Goal: Information Seeking & Learning: Learn about a topic

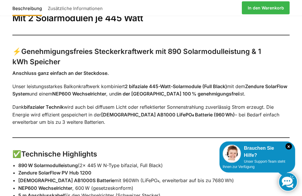
scroll to position [362, 0]
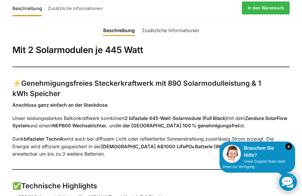
click at [160, 144] on strong "Zendure AB1000 LiFePO₄ Batterie (960 Wh)" at bounding box center [168, 147] width 134 height 6
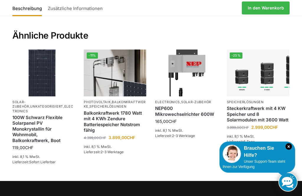
scroll to position [760, 0]
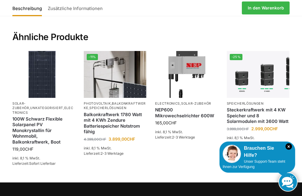
click at [120, 101] on link "Balkonkraftwerke" at bounding box center [115, 105] width 62 height 9
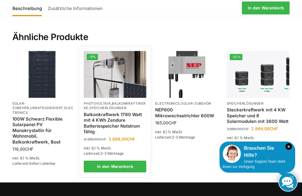
click at [115, 112] on link "Balkonkraftwerk 1780 Watt mit 4 KWh Zendure Batteriespeicher Notstrom fähig" at bounding box center [115, 123] width 62 height 23
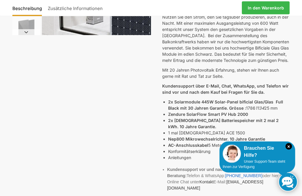
scroll to position [116, 0]
click at [242, 118] on strong "2x Zendure Batteriespeicher mit 2 mal 2 kWh. 10 Jahre Garantie." at bounding box center [223, 123] width 111 height 11
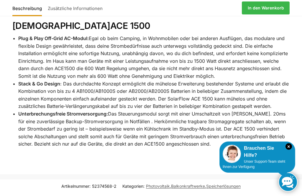
scroll to position [1150, 0]
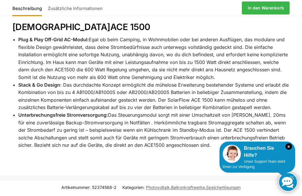
click at [139, 81] on li "Stack & Go Design : Das durchdachte Konzept ermöglicht die mühelose Erweiterung…" at bounding box center [153, 96] width 271 height 30
click at [121, 81] on li "Stack & Go Design : Das durchdachte Konzept ermöglicht die mühelose Erweiterung…" at bounding box center [153, 96] width 271 height 30
click at [90, 111] on li "Unterbrechungsfreie Stromversorgung: Das Steuerungsmodul sorgt mit einer Umscha…" at bounding box center [153, 130] width 271 height 38
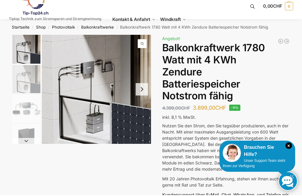
scroll to position [10, 0]
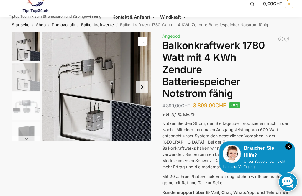
click at [143, 87] on button "Next slide" at bounding box center [142, 87] width 12 height 12
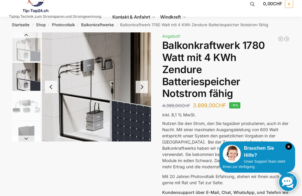
click at [143, 88] on button "Next slide" at bounding box center [142, 87] width 12 height 12
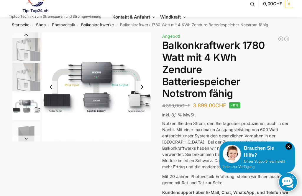
click at [143, 89] on button "Next slide" at bounding box center [142, 87] width 12 height 12
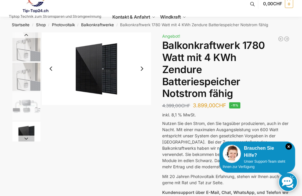
click at [142, 73] on button "Next slide" at bounding box center [142, 68] width 12 height 12
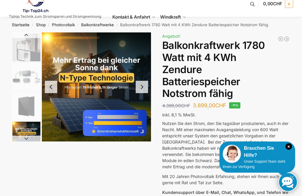
click at [141, 89] on button "Next slide" at bounding box center [142, 87] width 12 height 12
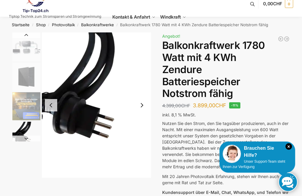
click at [52, 106] on button "Previous slide" at bounding box center [51, 105] width 12 height 12
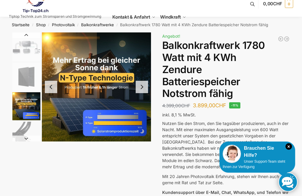
click at [143, 89] on button "Next slide" at bounding box center [142, 87] width 12 height 12
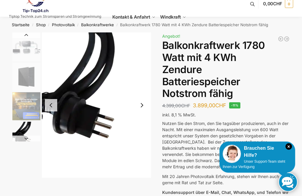
click at [141, 107] on button "Next slide" at bounding box center [142, 105] width 12 height 12
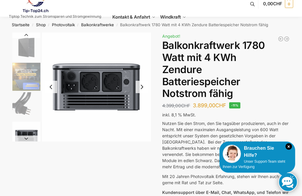
click at [140, 91] on button "Next slide" at bounding box center [142, 87] width 12 height 12
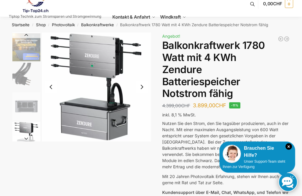
click at [142, 88] on button "Next slide" at bounding box center [142, 87] width 12 height 12
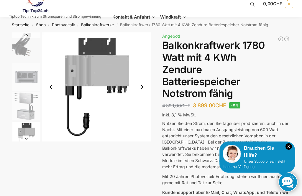
click at [140, 87] on button "Next slide" at bounding box center [142, 87] width 12 height 12
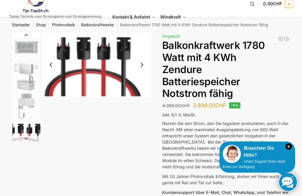
click at [141, 67] on button "Next slide" at bounding box center [142, 65] width 12 height 12
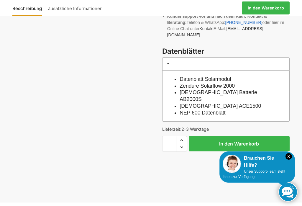
scroll to position [271, 0]
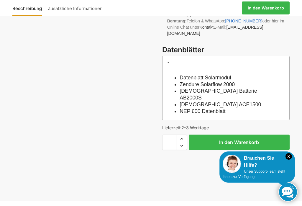
click at [218, 75] on link "Datenblatt Solarmodul" at bounding box center [204, 78] width 51 height 6
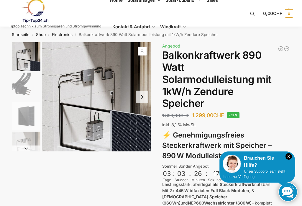
click at [165, 51] on link "Häufige Fragen" at bounding box center [141, 48] width 47 height 6
click at [190, 50] on span "Solar-Blog" at bounding box center [183, 48] width 16 height 4
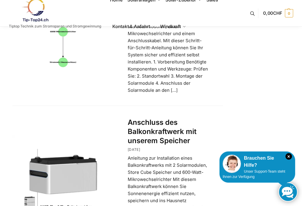
scroll to position [691, 0]
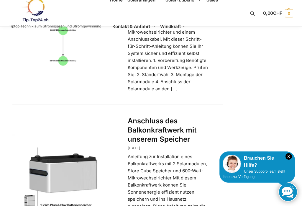
click at [162, 153] on p "Anleitung zur Installation eines Balkonkraftwerks mit 2 Solarmodulen, Store Cub…" at bounding box center [168, 202] width 81 height 99
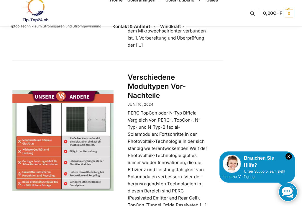
scroll to position [897, 0]
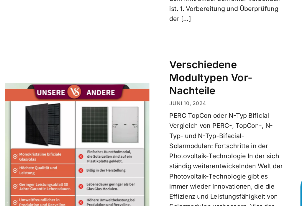
click at [78, 87] on link at bounding box center [62, 137] width 101 height 101
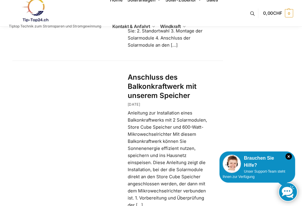
scroll to position [737, 0]
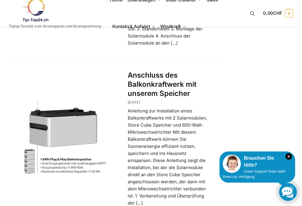
click at [73, 90] on link at bounding box center [62, 138] width 101 height 101
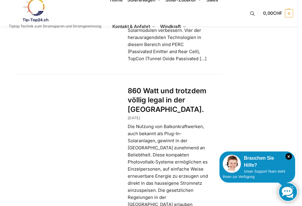
scroll to position [1033, 0]
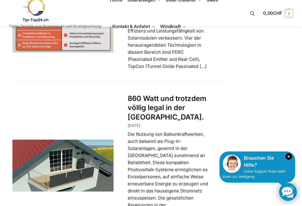
click at [182, 94] on h2 "860 Watt und trotzdem völlig legal in der Schweiz." at bounding box center [168, 108] width 81 height 28
click at [174, 94] on link "860 Watt und trotzdem völlig legal in der Schweiz." at bounding box center [167, 107] width 79 height 27
click at [179, 131] on p "Die Nutzung von Balkonkraftwerken, auch bekannt als Plug-In-Solaranlagen, gewin…" at bounding box center [168, 184] width 81 height 106
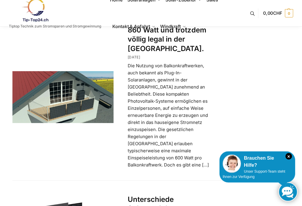
scroll to position [1101, 0]
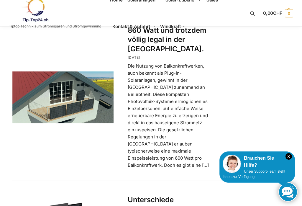
click at [145, 108] on p "Die Nutzung von Balkonkraftwerken, auch bekannt als Plug-In-Solaranlagen, gewin…" at bounding box center [168, 115] width 81 height 106
click at [153, 109] on p "Die Nutzung von Balkonkraftwerken, auch bekannt als Plug-In-Solaranlagen, gewin…" at bounding box center [168, 115] width 81 height 106
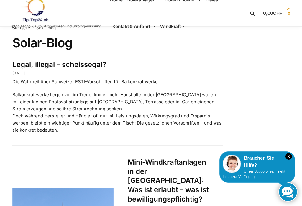
scroll to position [0, 0]
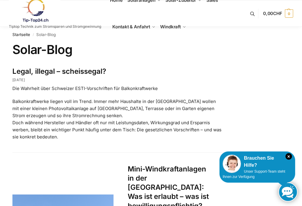
click at [191, 50] on span "Solar-Blog" at bounding box center [183, 48] width 16 height 4
click at [69, 27] on p "Tiptop Technik zum Stromsparen und Stromgewinnung" at bounding box center [55, 27] width 92 height 4
